Goal: Task Accomplishment & Management: Manage account settings

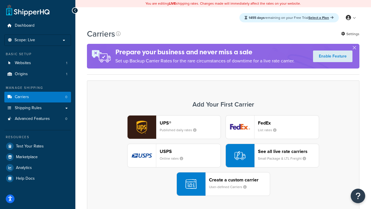
click at [223, 155] on div "UPS® Published daily rates FedEx List rates USPS Online rates See all live rate…" at bounding box center [223, 155] width 260 height 81
click at [288, 123] on header "FedEx" at bounding box center [288, 123] width 61 height 6
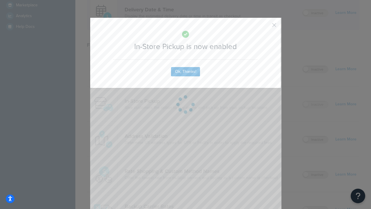
click at [265, 27] on button "button" at bounding box center [265, 26] width 1 height 1
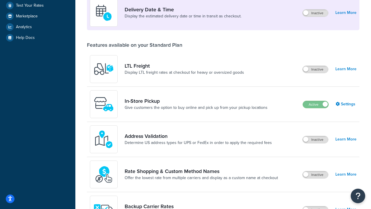
scroll to position [140, 0]
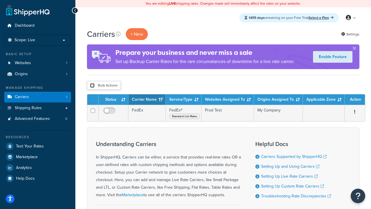
click at [92, 85] on input "checkbox" at bounding box center [92, 85] width 4 height 4
checkbox input "true"
click at [0, 0] on button "Delete" at bounding box center [0, 0] width 0 height 0
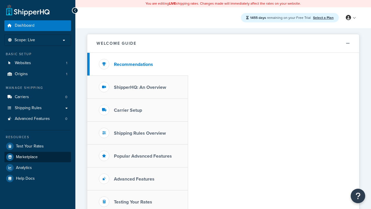
click at [27, 156] on span "Marketplace" at bounding box center [27, 156] width 22 height 5
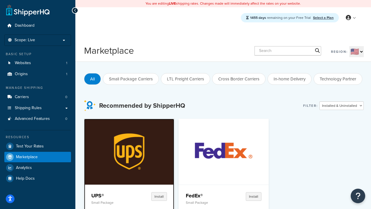
click at [110, 202] on p "Small Package" at bounding box center [110, 202] width 39 height 4
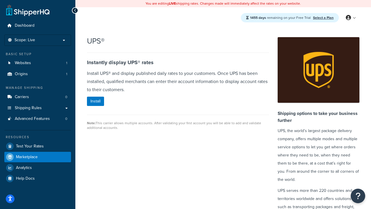
click at [27, 156] on span "Marketplace" at bounding box center [27, 156] width 22 height 5
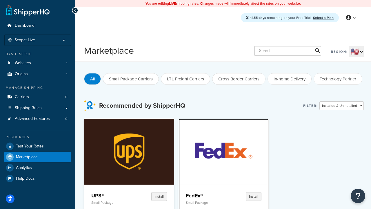
click at [205, 202] on p "Small Package" at bounding box center [205, 202] width 39 height 4
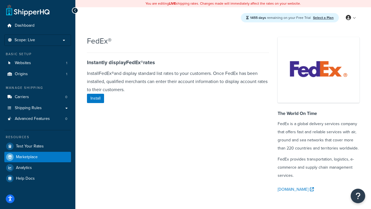
click at [27, 156] on span "Marketplace" at bounding box center [27, 156] width 22 height 5
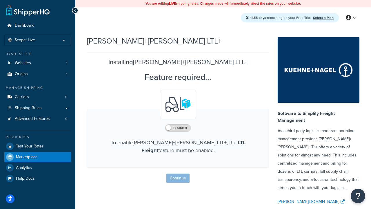
click at [27, 156] on span "Marketplace" at bounding box center [27, 156] width 22 height 5
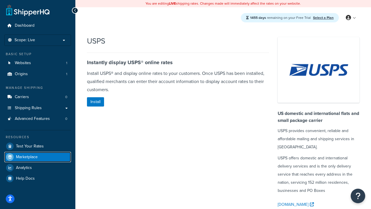
click at [27, 156] on span "Marketplace" at bounding box center [27, 156] width 22 height 5
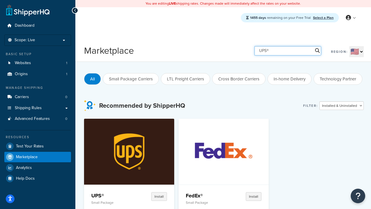
type input "UPS®"
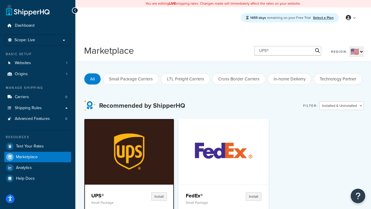
click at [110, 195] on h4 "UPS®" at bounding box center [110, 195] width 39 height 7
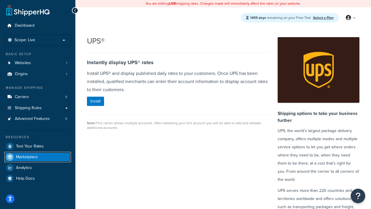
click at [27, 156] on span "Marketplace" at bounding box center [27, 156] width 22 height 5
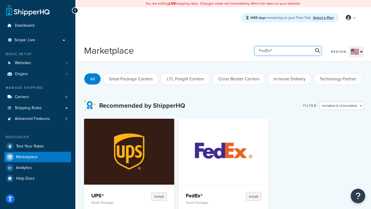
type input "FedEx®"
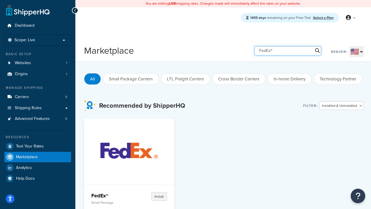
click at [110, 195] on h4 "FedEx®" at bounding box center [110, 195] width 39 height 7
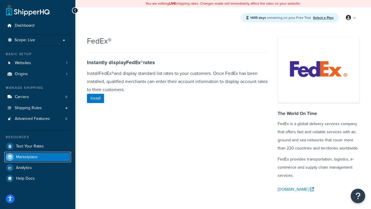
click at [27, 156] on span "Marketplace" at bounding box center [27, 156] width 22 height 5
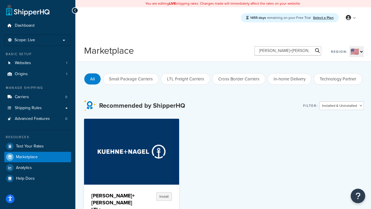
type input "[PERSON_NAME]+[PERSON_NAME] LTL+"
click at [110, 198] on h4 "[PERSON_NAME]+[PERSON_NAME] LTL+" at bounding box center [112, 202] width 43 height 21
